Goal: Find specific page/section: Find specific page/section

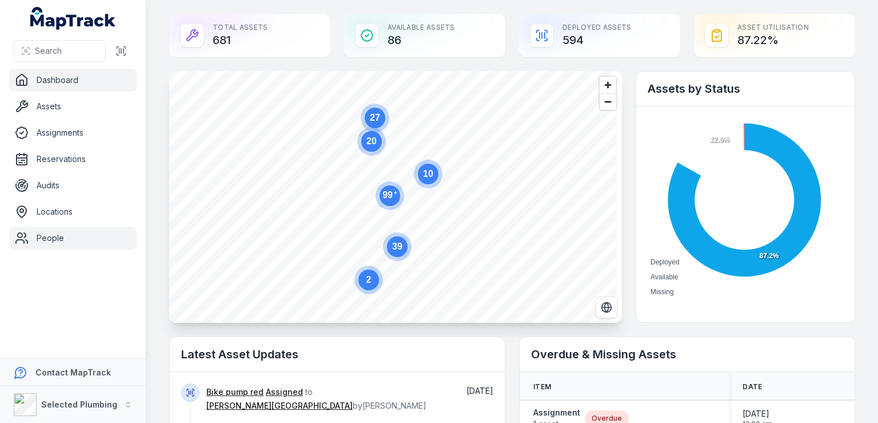
click at [55, 240] on link "People" at bounding box center [73, 237] width 128 height 23
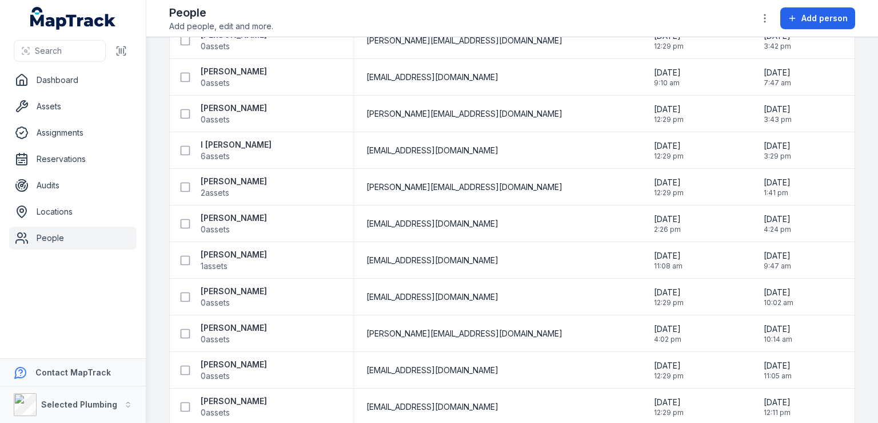
scroll to position [1315, 0]
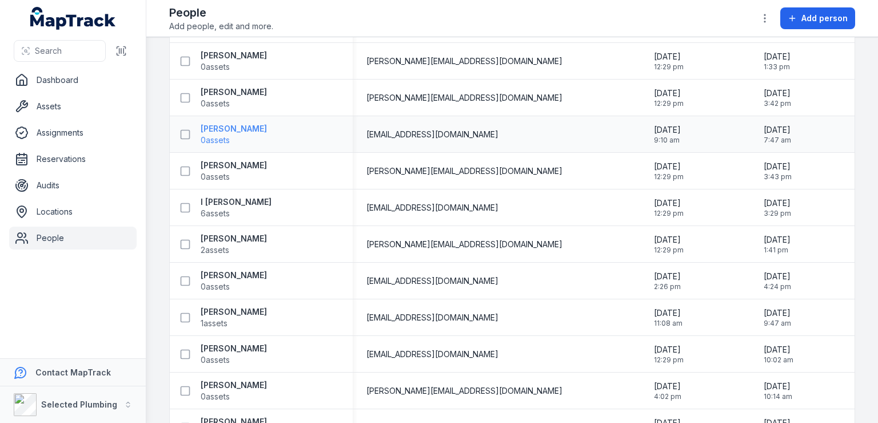
click at [244, 128] on strong "[PERSON_NAME]" at bounding box center [234, 128] width 66 height 11
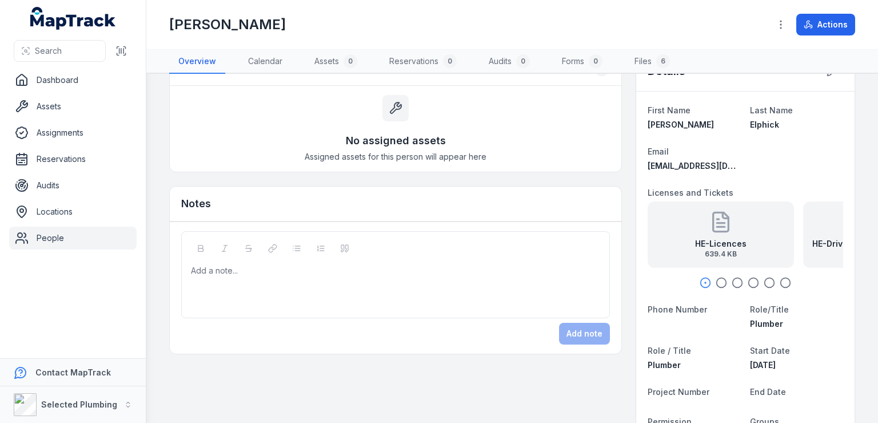
scroll to position [57, 0]
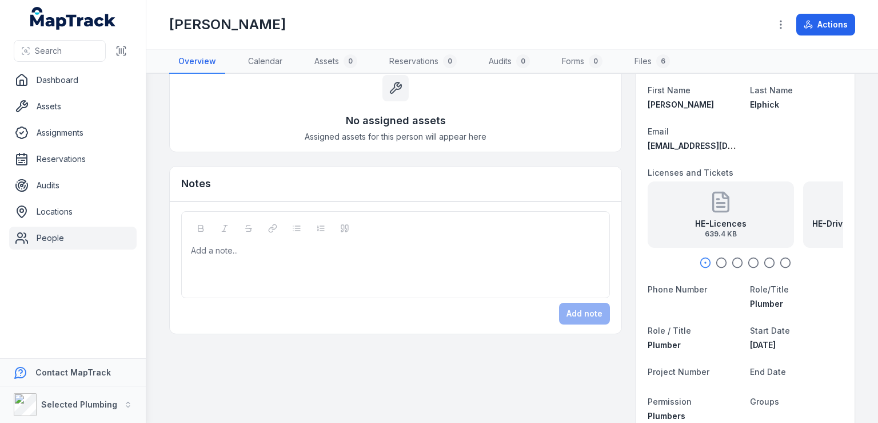
click at [716, 261] on icon "button" at bounding box center [721, 262] width 11 height 11
click at [723, 218] on strong "HE-Drivers License front exp [DATE]" at bounding box center [744, 223] width 128 height 11
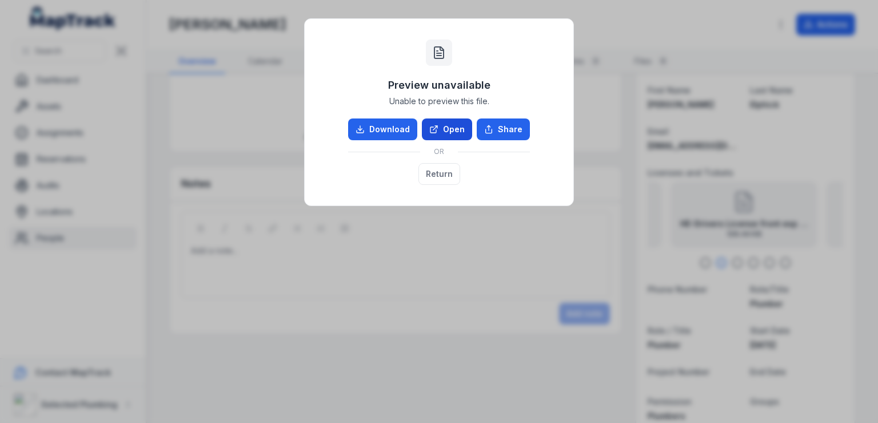
click at [447, 132] on link "Open" at bounding box center [447, 129] width 50 height 22
click at [742, 41] on div "Preview unavailable Unable to preview this file. Download Open Share OR Return" at bounding box center [439, 211] width 878 height 423
click at [439, 178] on button "Return" at bounding box center [440, 174] width 42 height 22
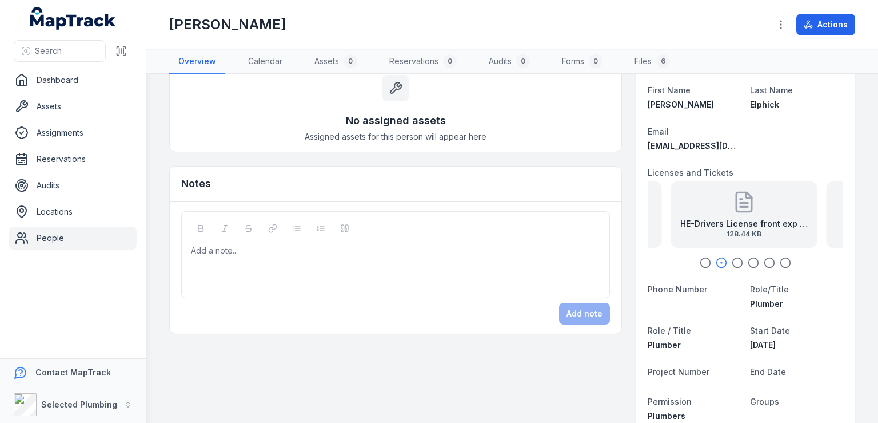
click at [700, 261] on icon "button" at bounding box center [705, 262] width 11 height 11
click at [732, 261] on icon "button" at bounding box center [737, 262] width 11 height 11
click at [749, 260] on icon "button" at bounding box center [753, 262] width 11 height 11
click at [751, 210] on div "HE-Plumbers License front exp10.12.27 46.29 KB" at bounding box center [744, 214] width 146 height 66
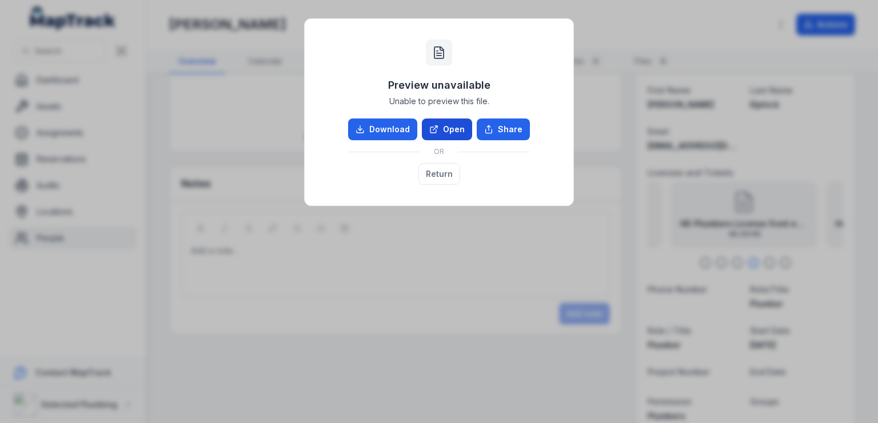
click at [448, 130] on link "Open" at bounding box center [447, 129] width 50 height 22
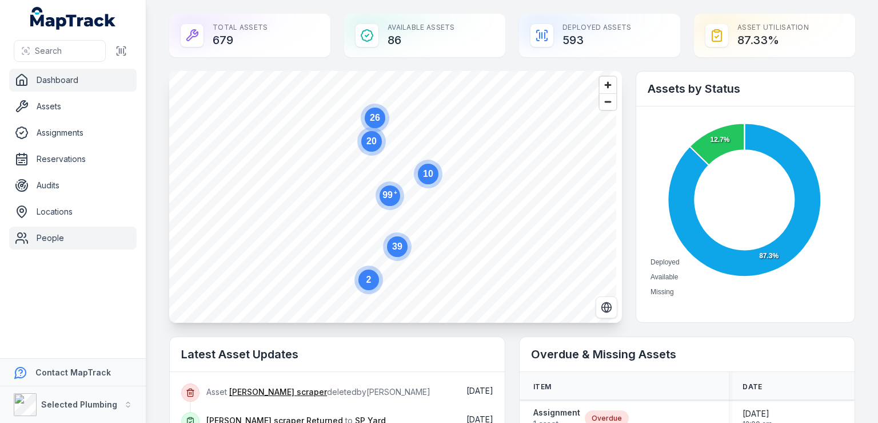
click at [42, 236] on link "People" at bounding box center [73, 237] width 128 height 23
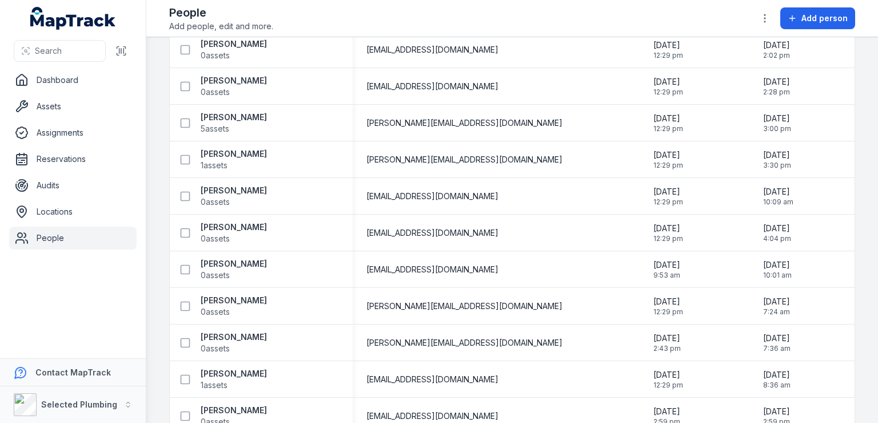
scroll to position [400, 0]
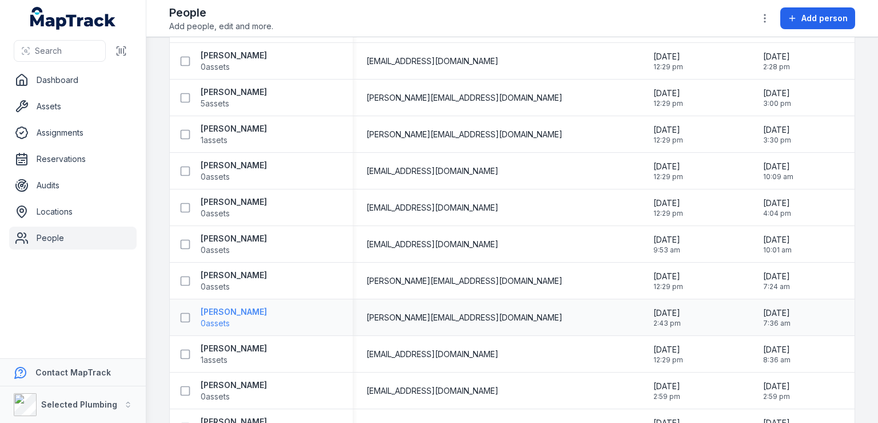
click at [226, 311] on strong "[PERSON_NAME]" at bounding box center [234, 311] width 66 height 11
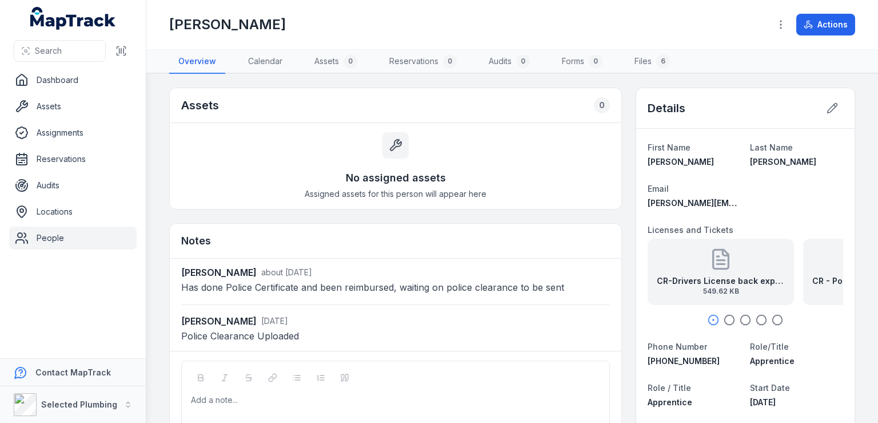
click at [724, 317] on icon "button" at bounding box center [729, 319] width 11 height 11
click at [740, 317] on icon "button" at bounding box center [745, 319] width 11 height 11
click at [756, 317] on icon "button" at bounding box center [761, 319] width 11 height 11
click at [756, 279] on strong "CR-Drivers License front exp 20.09.26" at bounding box center [744, 280] width 128 height 11
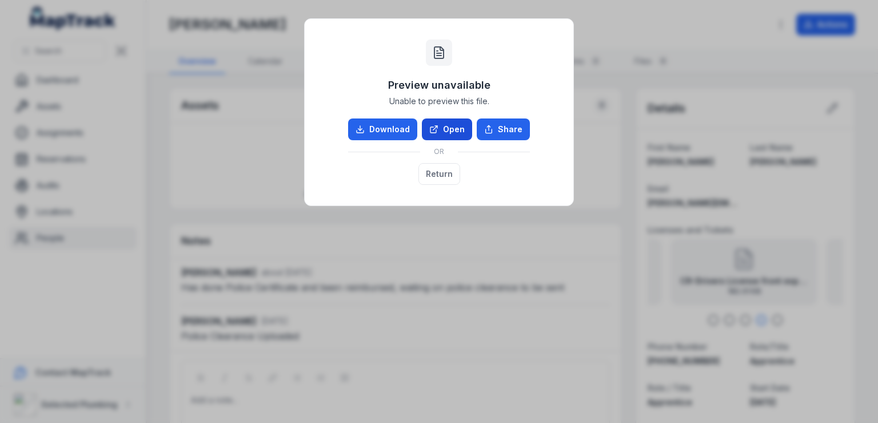
click at [451, 129] on link "Open" at bounding box center [447, 129] width 50 height 22
click at [717, 37] on div "Preview unavailable Unable to preview this file. Download Open Share OR Return" at bounding box center [439, 211] width 878 height 423
click at [444, 178] on button "Return" at bounding box center [440, 174] width 42 height 22
